Goal: Transaction & Acquisition: Purchase product/service

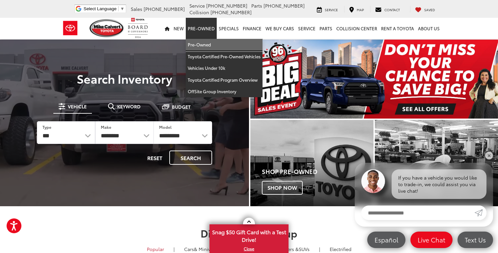
click at [208, 47] on link "Pre-Owned" at bounding box center [224, 45] width 77 height 12
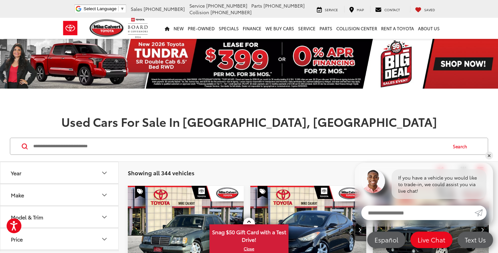
click at [184, 146] on input "Search by Make, Model, or Keyword" at bounding box center [240, 146] width 414 height 16
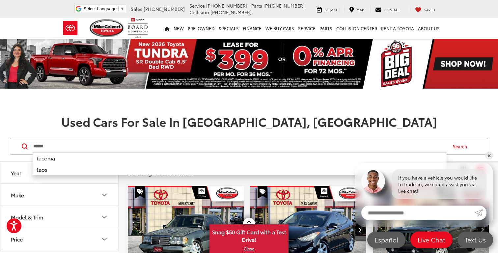
type input "******"
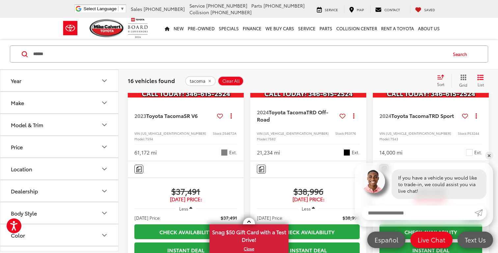
scroll to position [1191, 0]
